Goal: Task Accomplishment & Management: Use online tool/utility

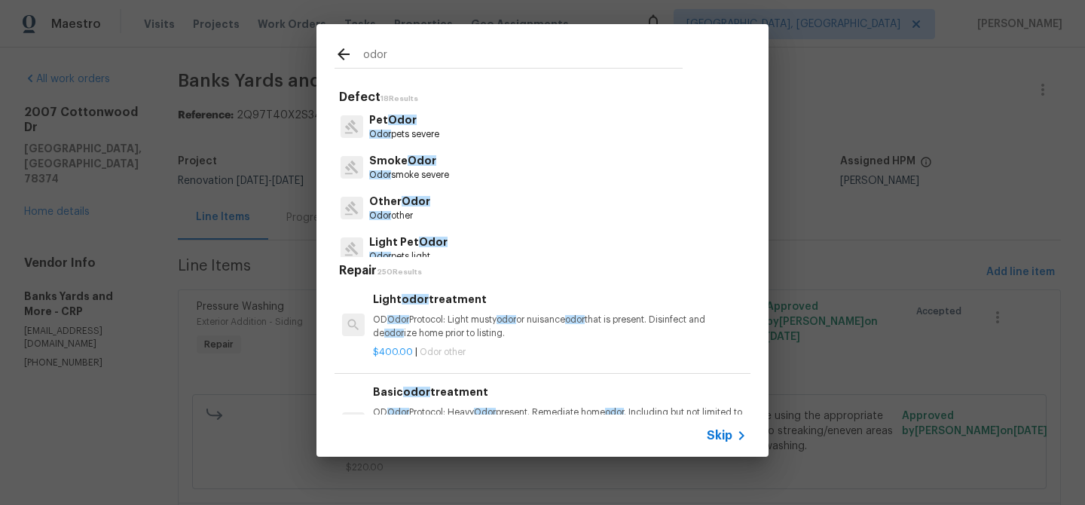
scroll to position [26, 0]
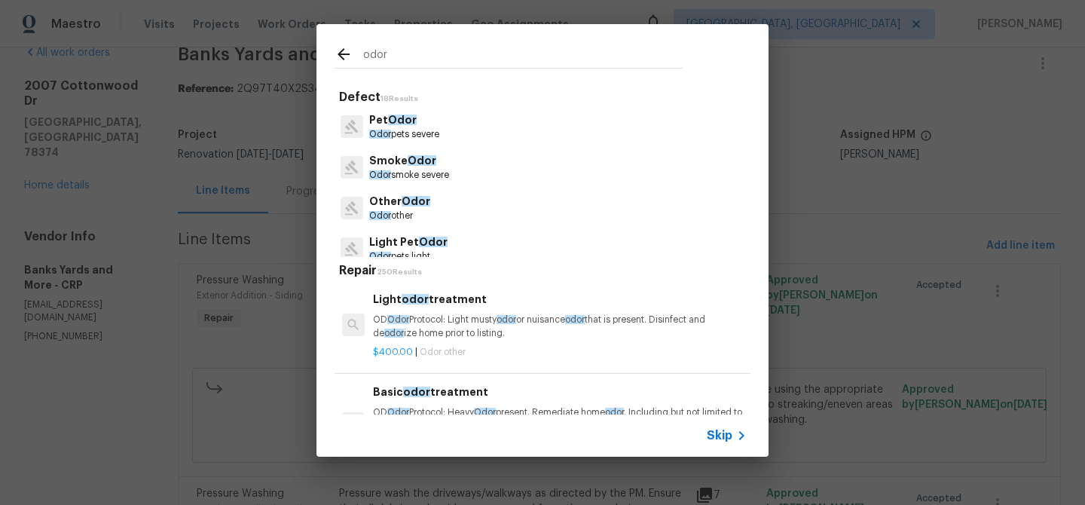
type input "odor"
click at [433, 135] on p "Odor pets severe" at bounding box center [404, 134] width 70 height 13
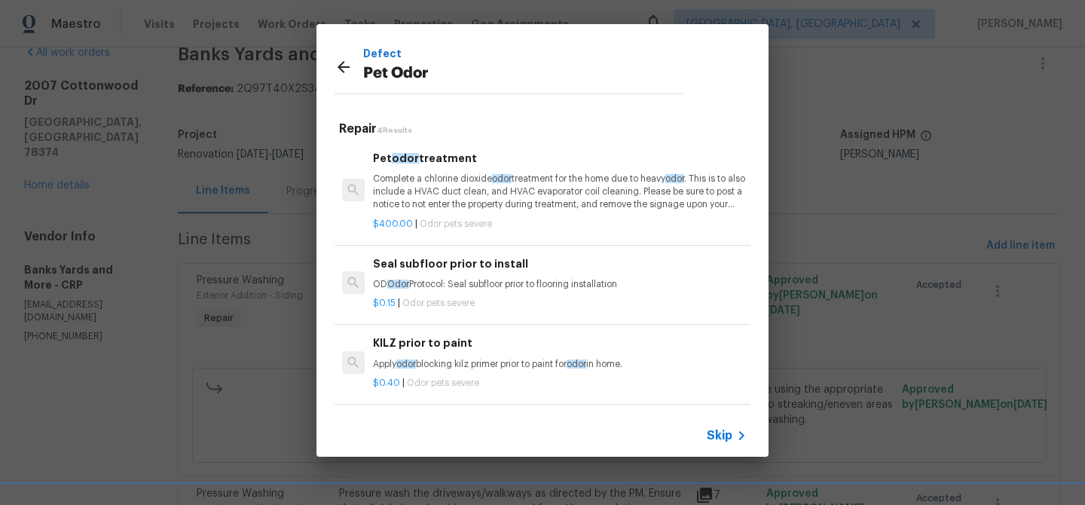
click at [458, 204] on p "Complete a chlorine dioxide odor treatment for the home due to heavy odor . Thi…" at bounding box center [560, 192] width 374 height 38
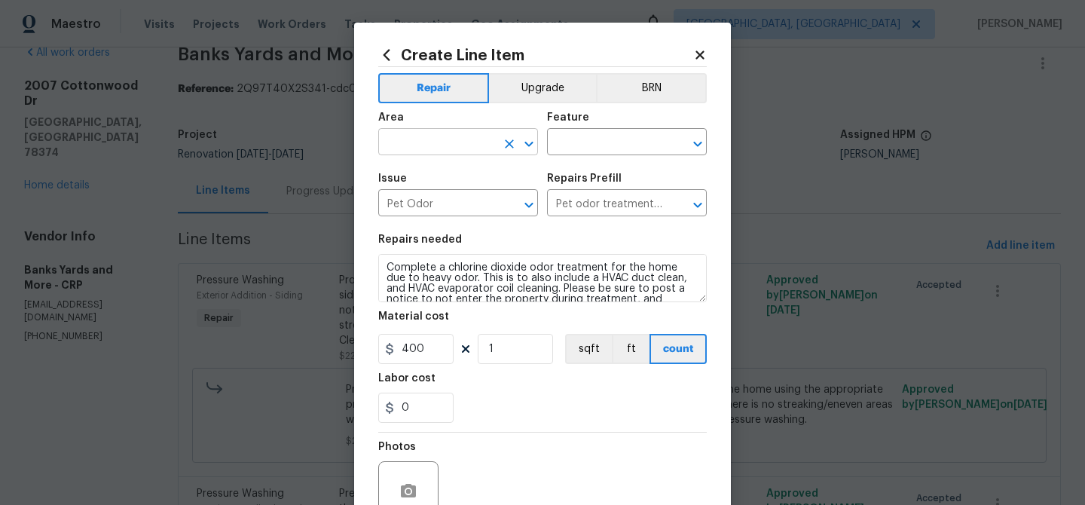
click at [428, 141] on input "text" at bounding box center [437, 143] width 118 height 23
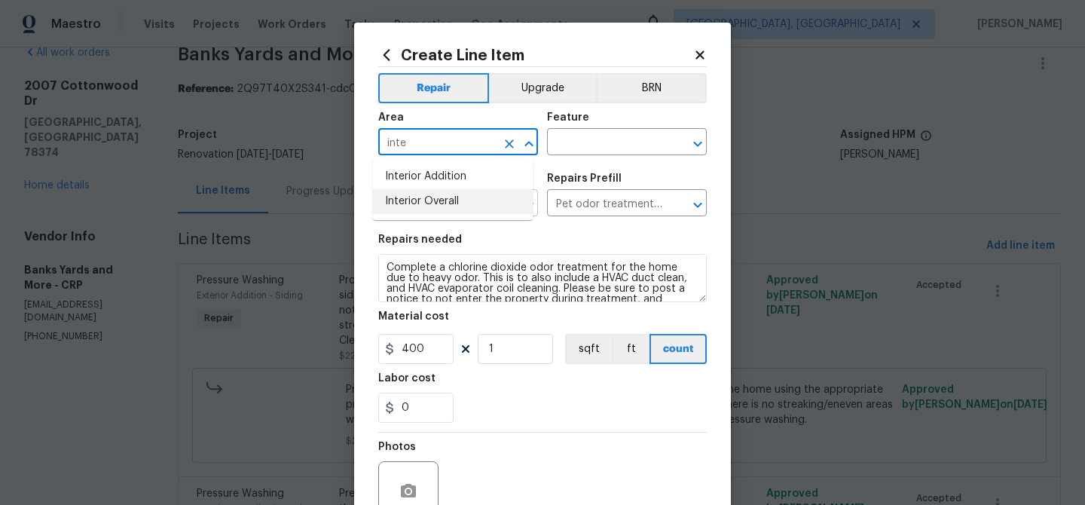
click at [457, 201] on li "Interior Overall" at bounding box center [453, 201] width 160 height 25
type input "Interior Overall"
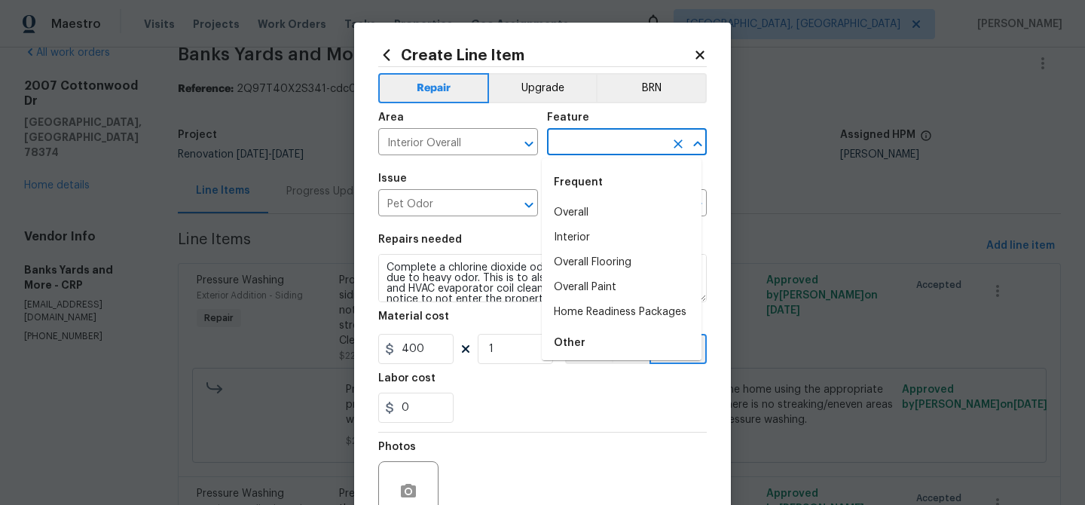
click at [566, 145] on input "text" at bounding box center [606, 143] width 118 height 23
click at [596, 207] on li "Overall" at bounding box center [622, 213] width 160 height 25
type input "Overall"
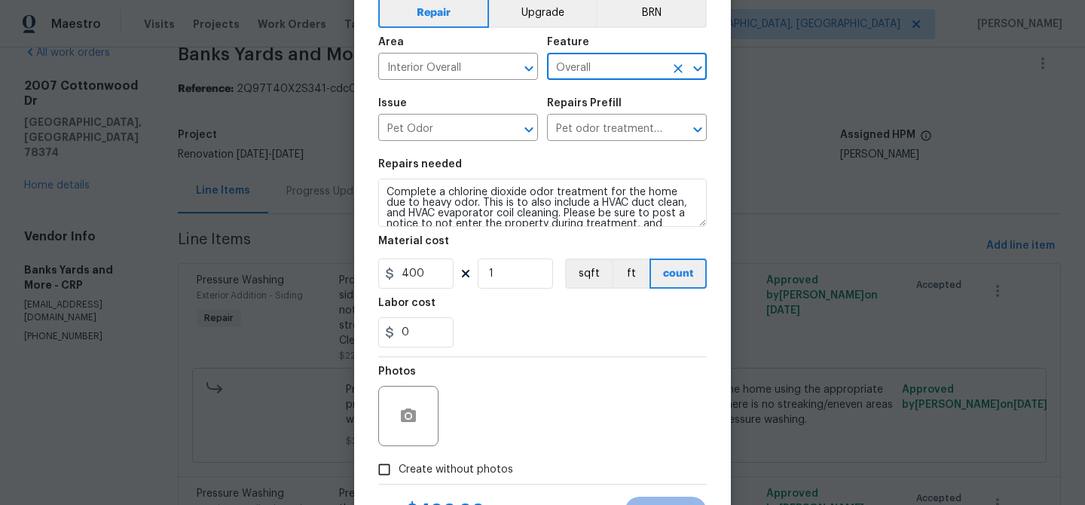
scroll to position [144, 0]
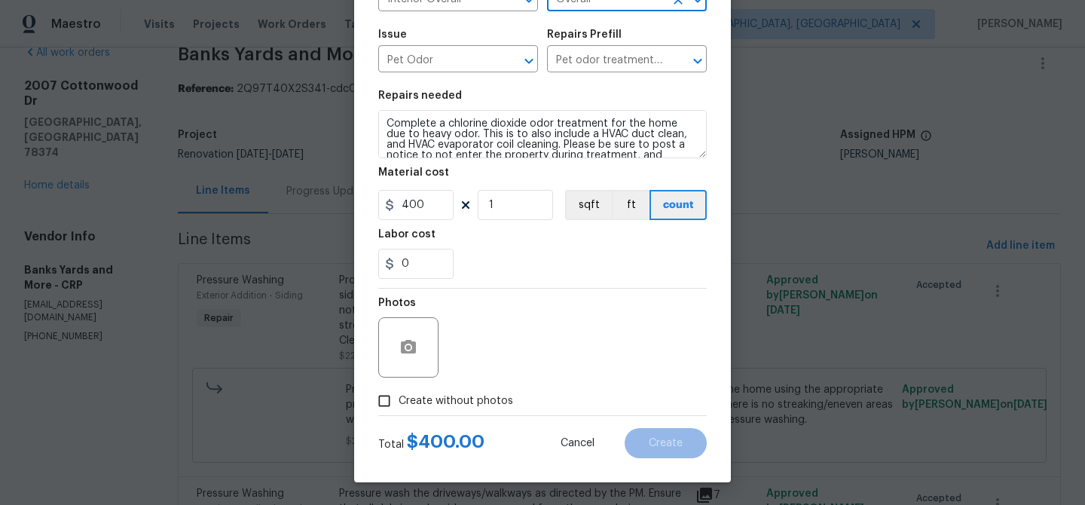
click at [412, 408] on span "Create without photos" at bounding box center [456, 401] width 115 height 16
click at [399, 408] on input "Create without photos" at bounding box center [384, 401] width 29 height 29
checkbox input "true"
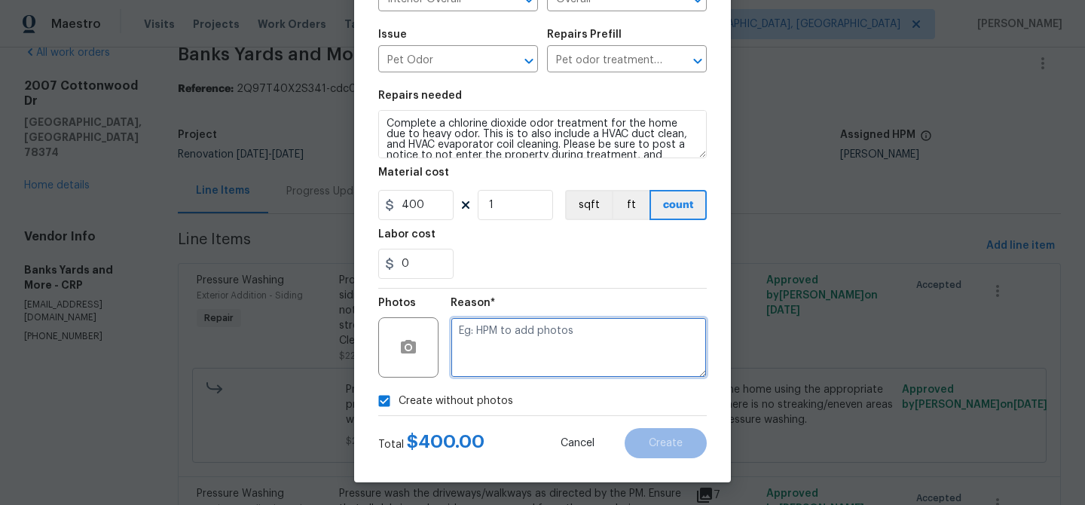
click at [517, 332] on textarea at bounding box center [579, 347] width 256 height 60
type textarea "odor"
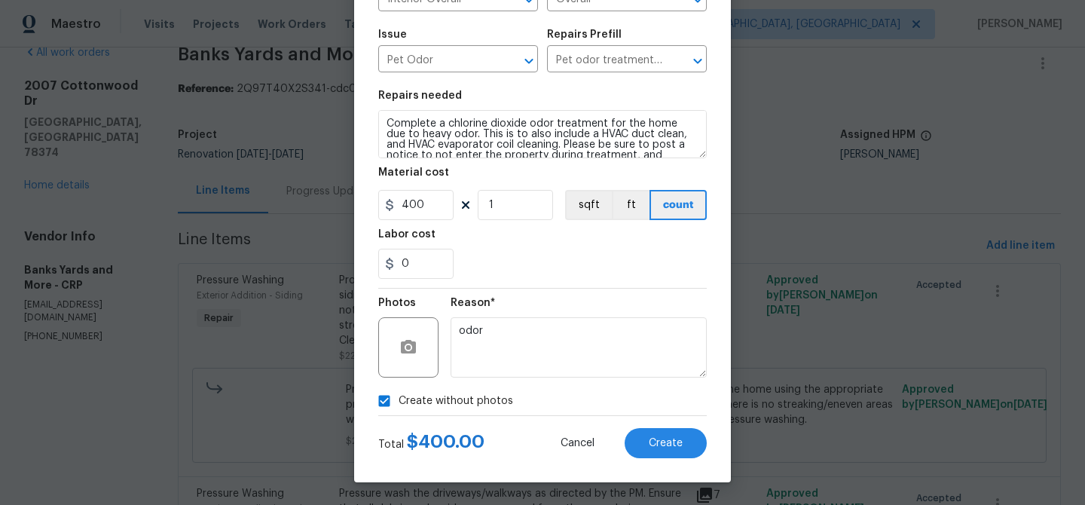
click at [663, 460] on div "Create Line Item Repair Upgrade BRN Area Interior Overall ​ Feature Overall ​ I…" at bounding box center [542, 181] width 377 height 604
click at [660, 457] on button "Create" at bounding box center [666, 443] width 82 height 30
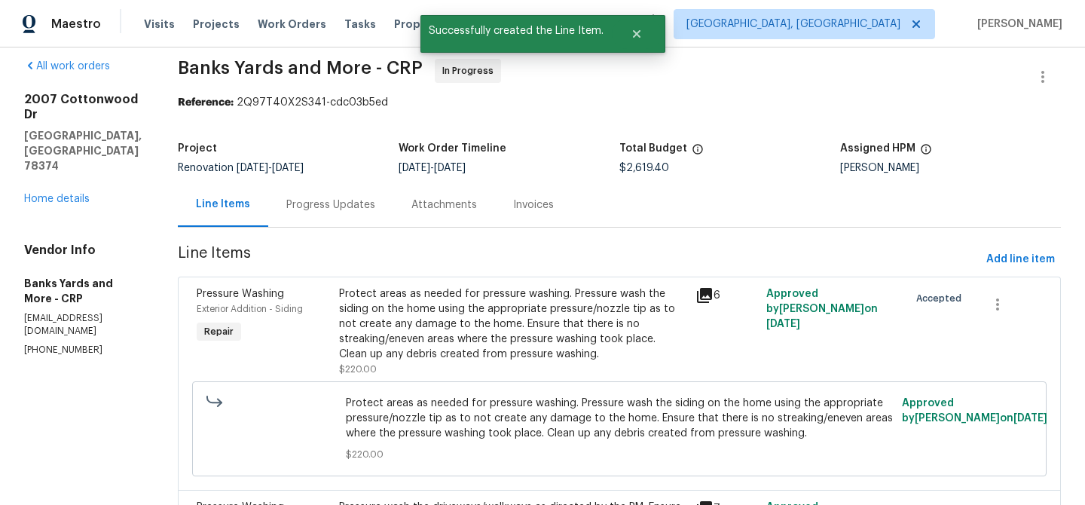
scroll to position [0, 0]
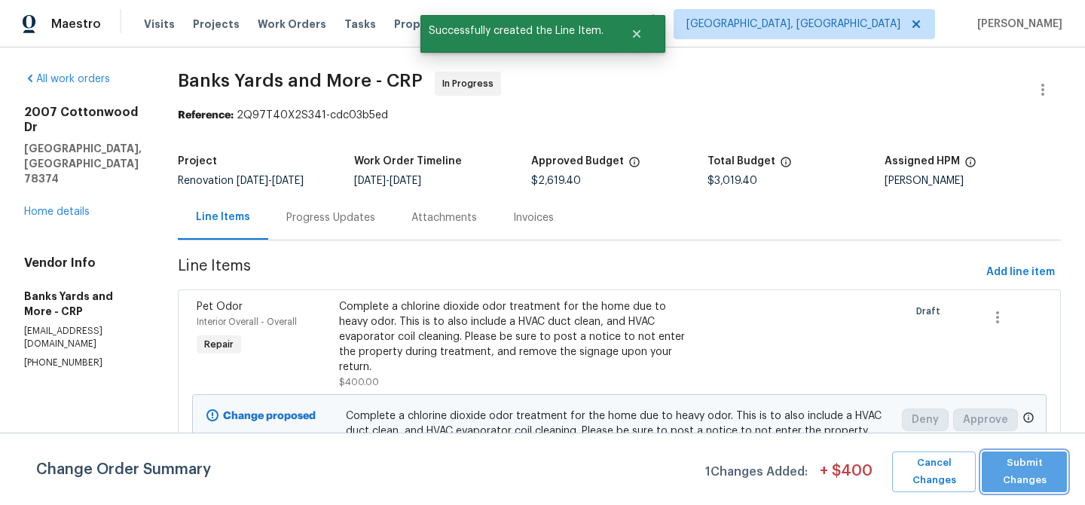
click at [1033, 476] on span "Submit Changes" at bounding box center [1025, 472] width 70 height 35
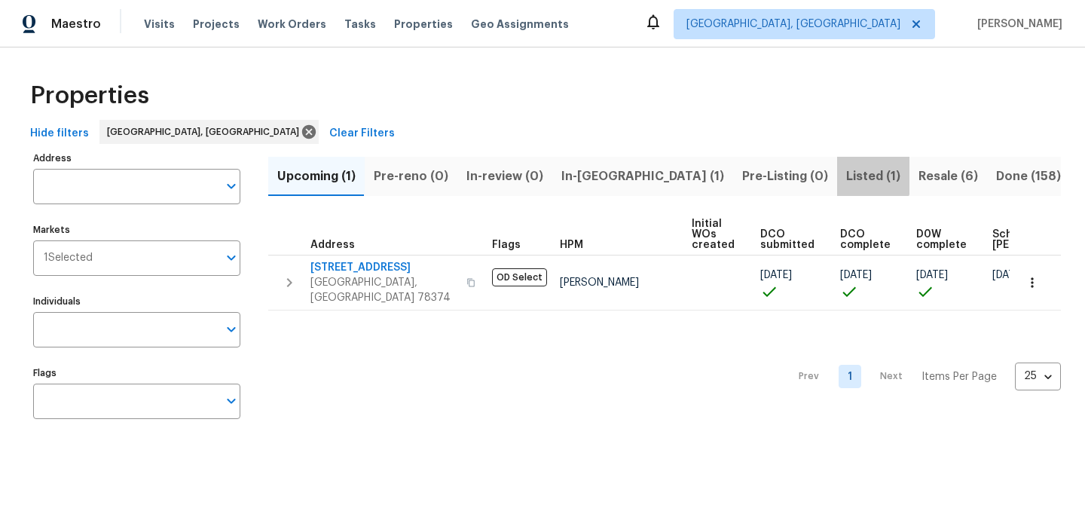
click at [847, 174] on span "Listed (1)" at bounding box center [874, 176] width 54 height 21
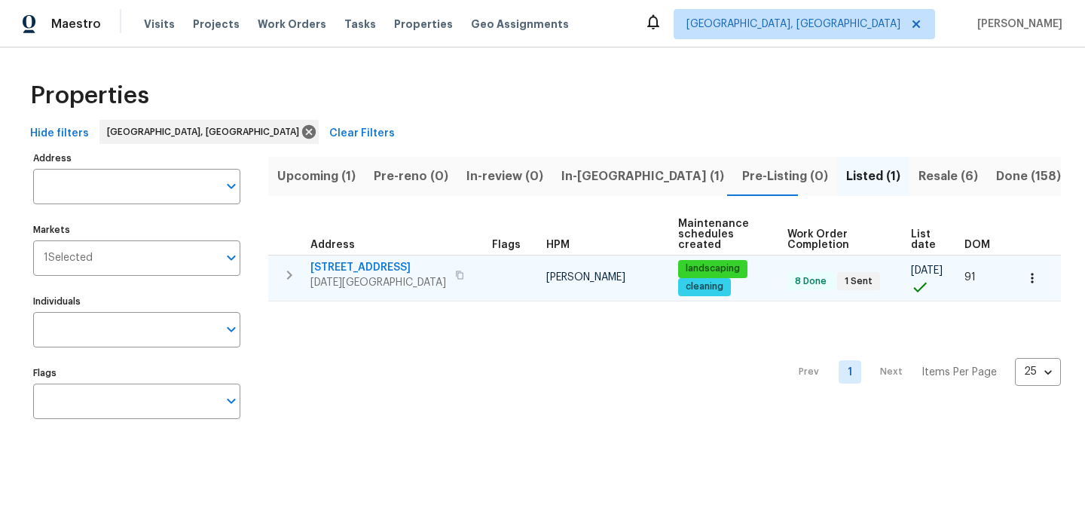
click at [357, 267] on span "6042 Hugo Dr" at bounding box center [379, 267] width 136 height 15
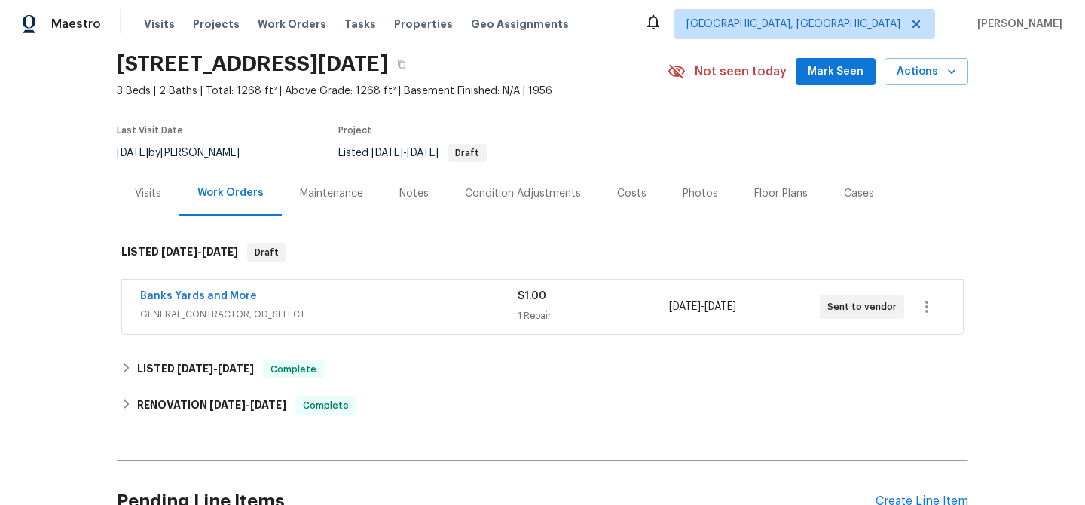
scroll to position [74, 0]
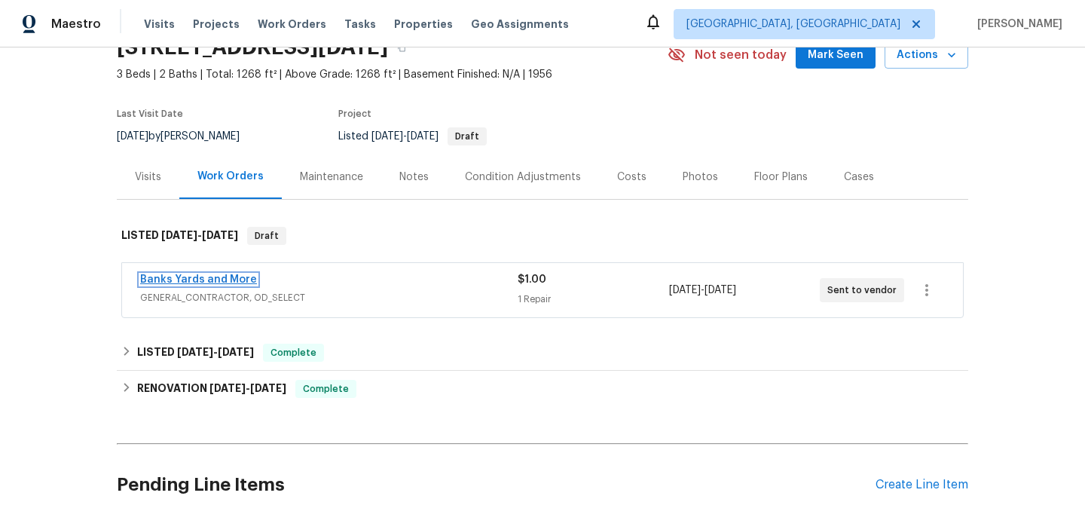
click at [166, 280] on link "Banks Yards and More" at bounding box center [198, 279] width 117 height 11
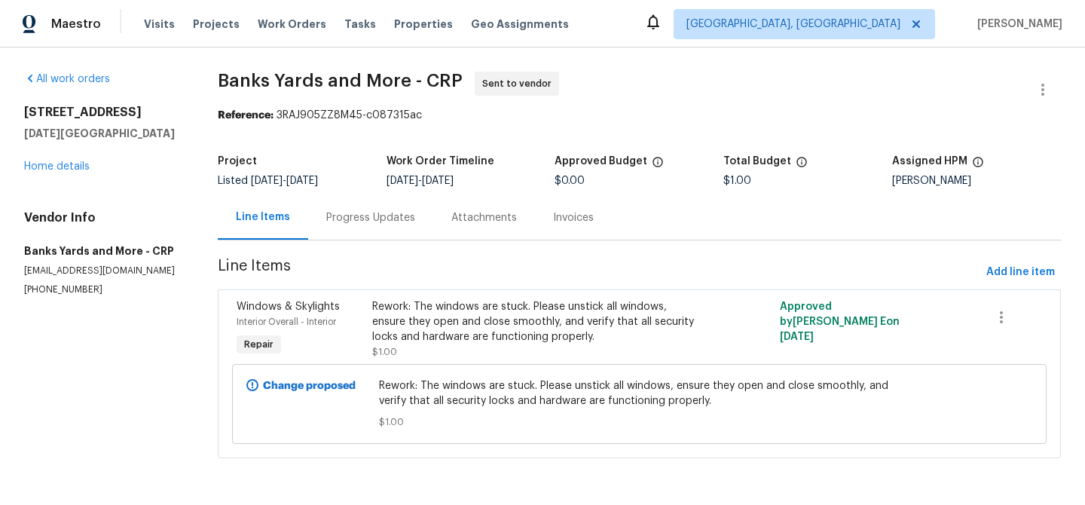
scroll to position [8, 0]
